Goal: Task Accomplishment & Management: Complete application form

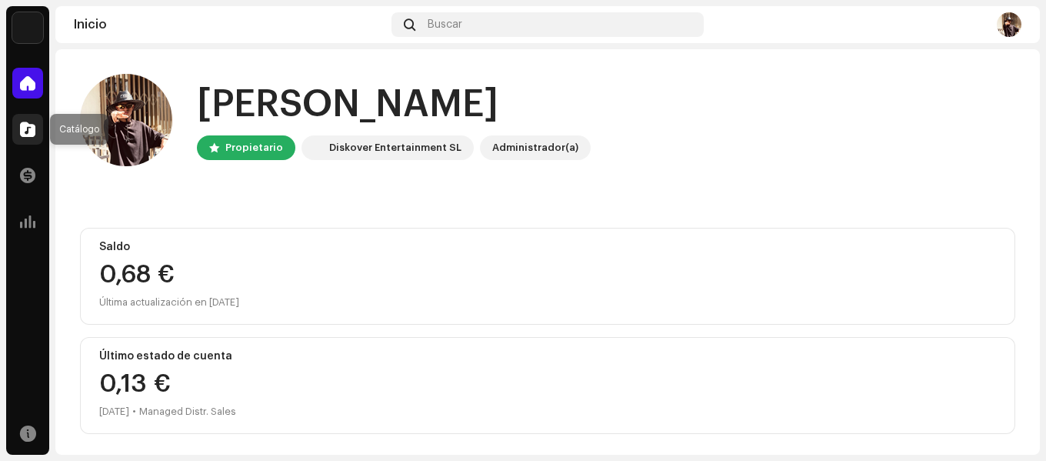
click at [23, 132] on span at bounding box center [27, 129] width 15 height 12
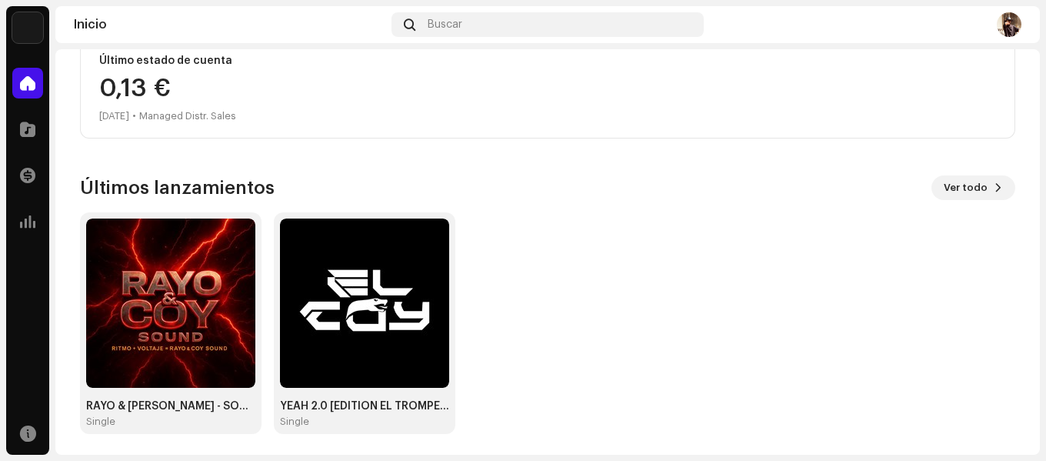
scroll to position [299, 0]
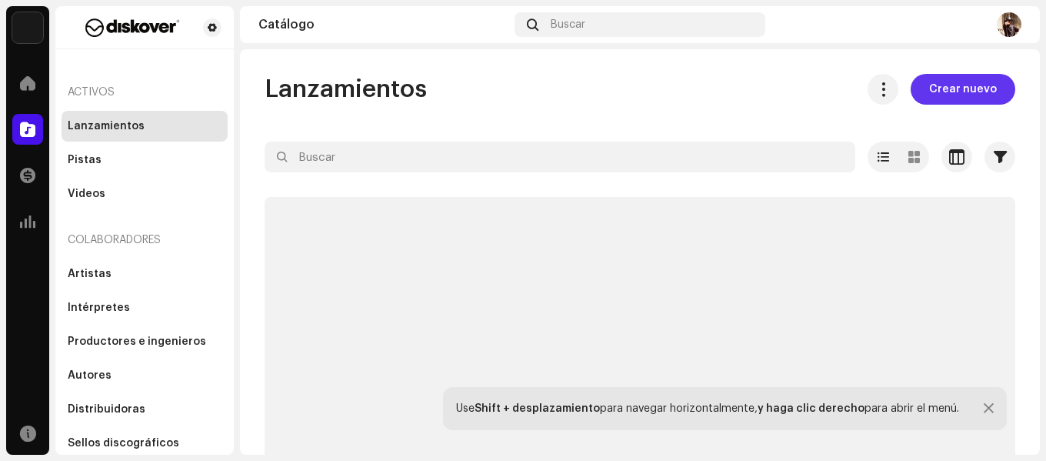
click at [948, 90] on span "Crear nuevo" at bounding box center [963, 89] width 68 height 31
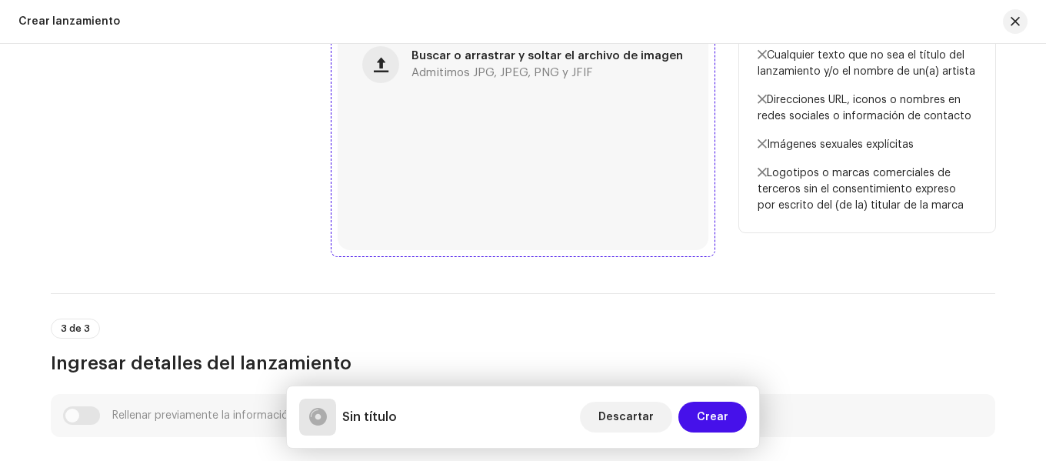
scroll to position [385, 0]
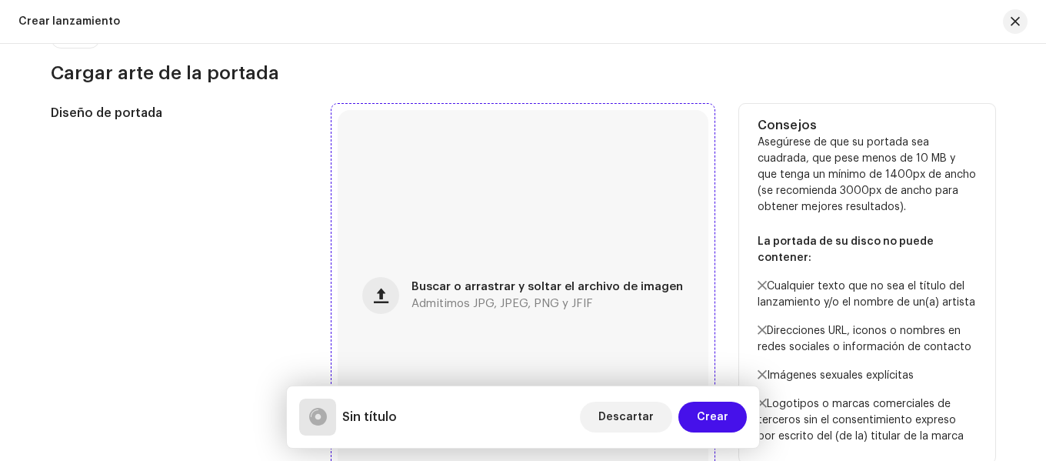
click at [512, 258] on div "Buscar o arrastrar y soltar el archivo de imagen Admitimos JPG, JPEG, PNG y JFIF" at bounding box center [523, 295] width 371 height 371
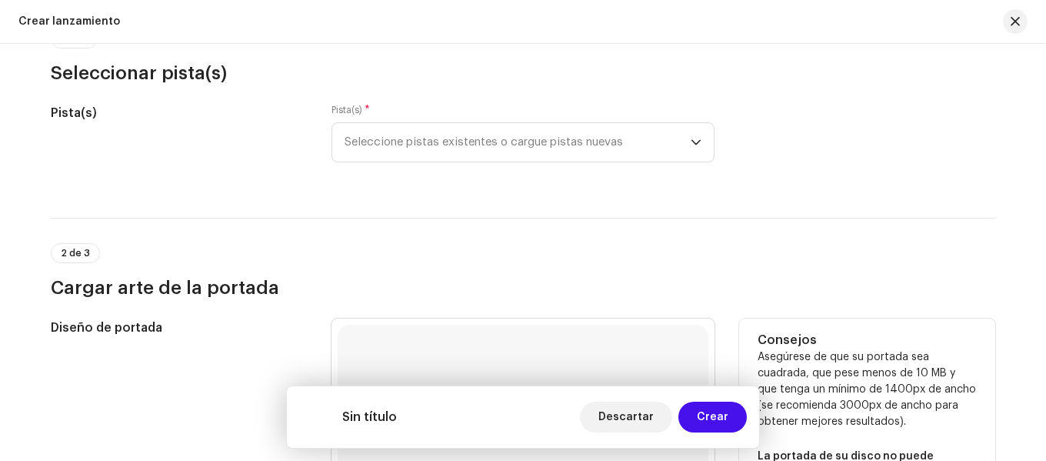
scroll to position [154, 0]
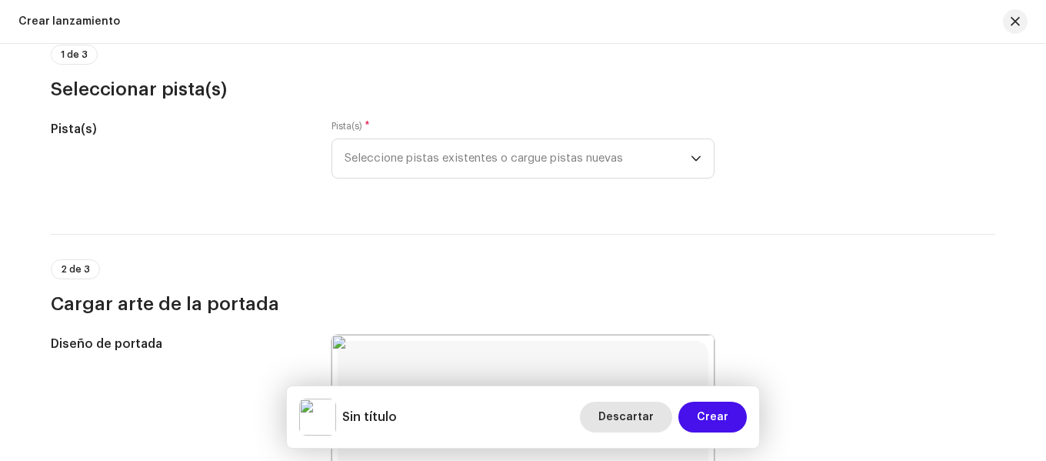
click at [618, 411] on span "Descartar" at bounding box center [625, 416] width 55 height 31
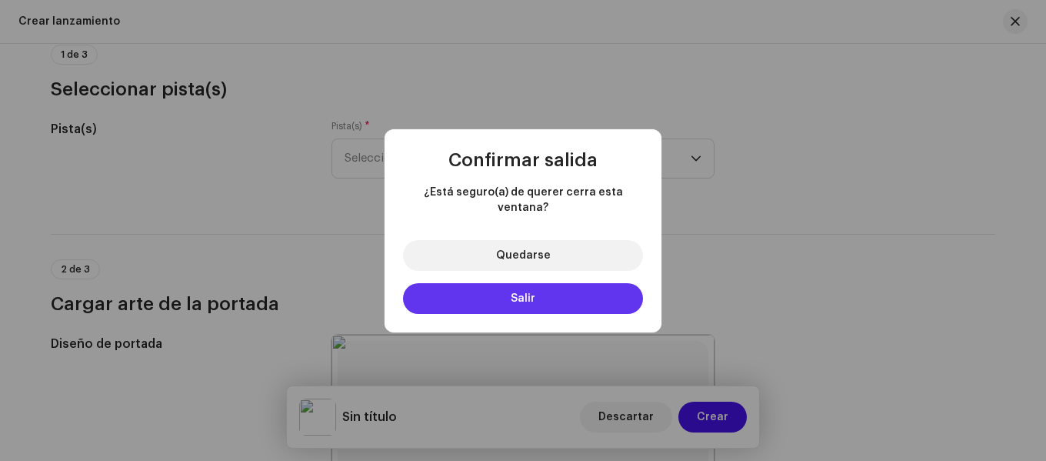
click at [552, 295] on button "Salir" at bounding box center [523, 298] width 240 height 31
